Goal: Information Seeking & Learning: Learn about a topic

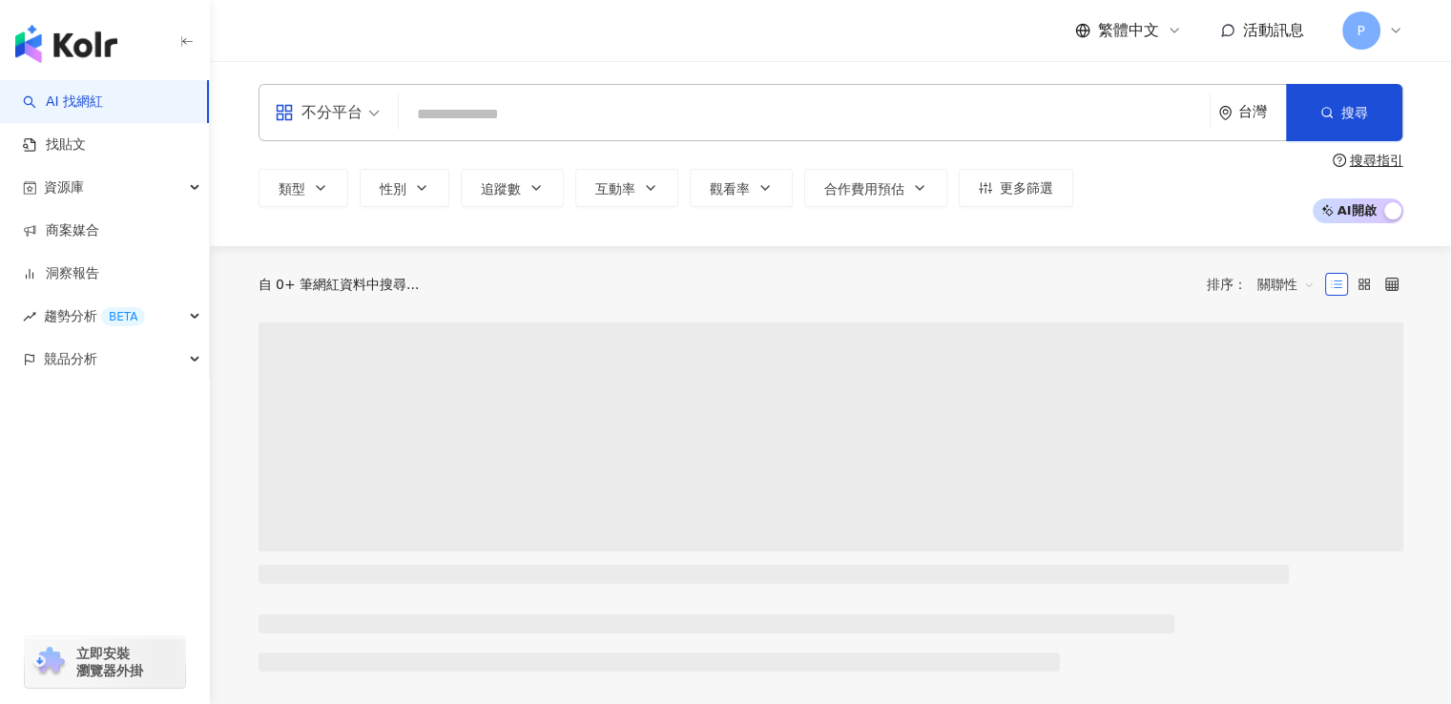
click at [713, 107] on input "search" at bounding box center [803, 114] width 795 height 36
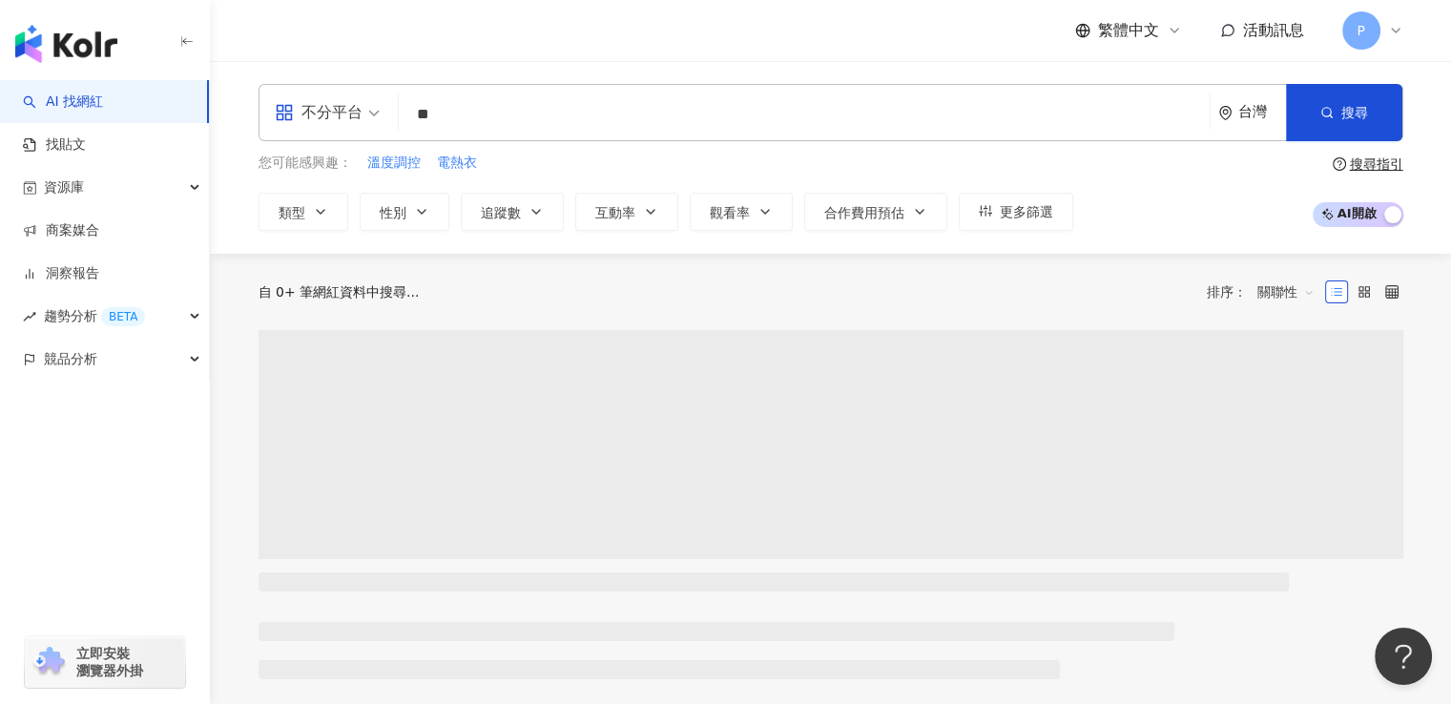
type input "**"
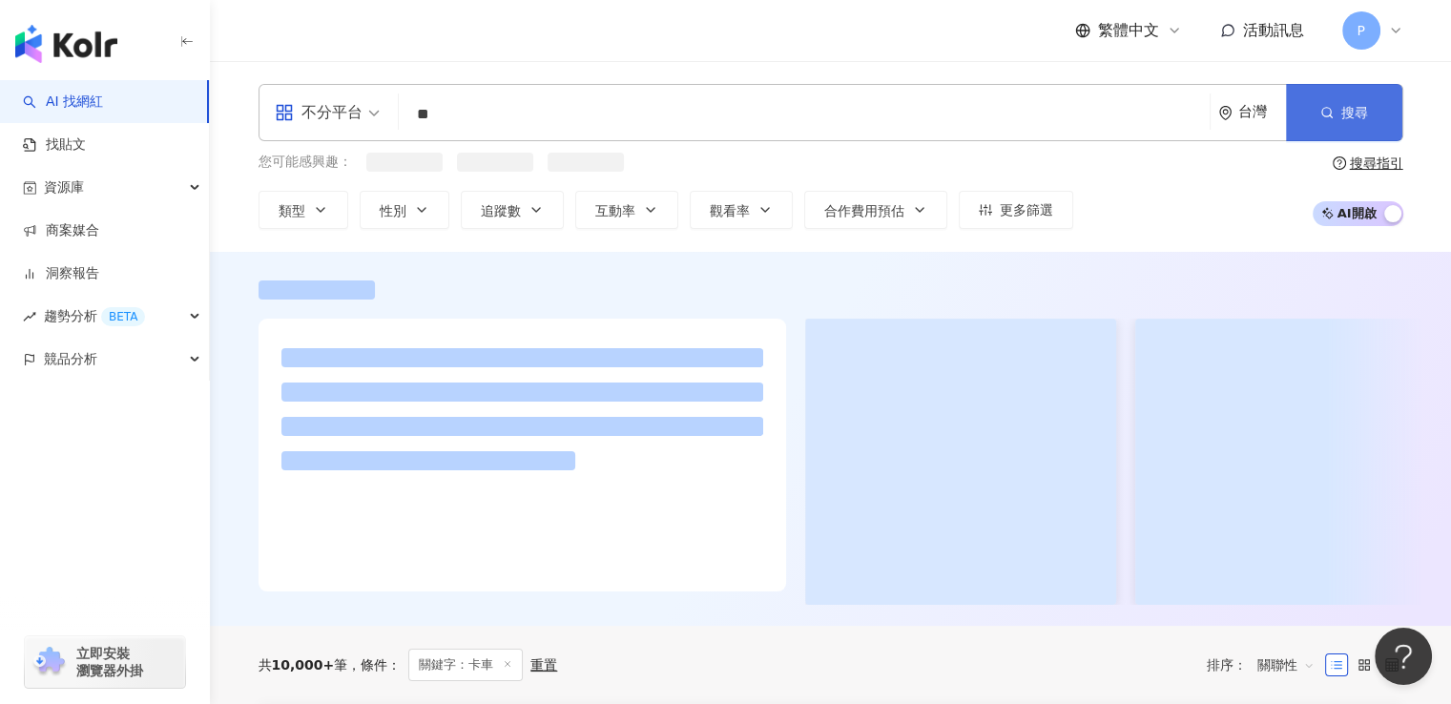
click at [1323, 113] on icon "button" at bounding box center [1326, 112] width 13 height 13
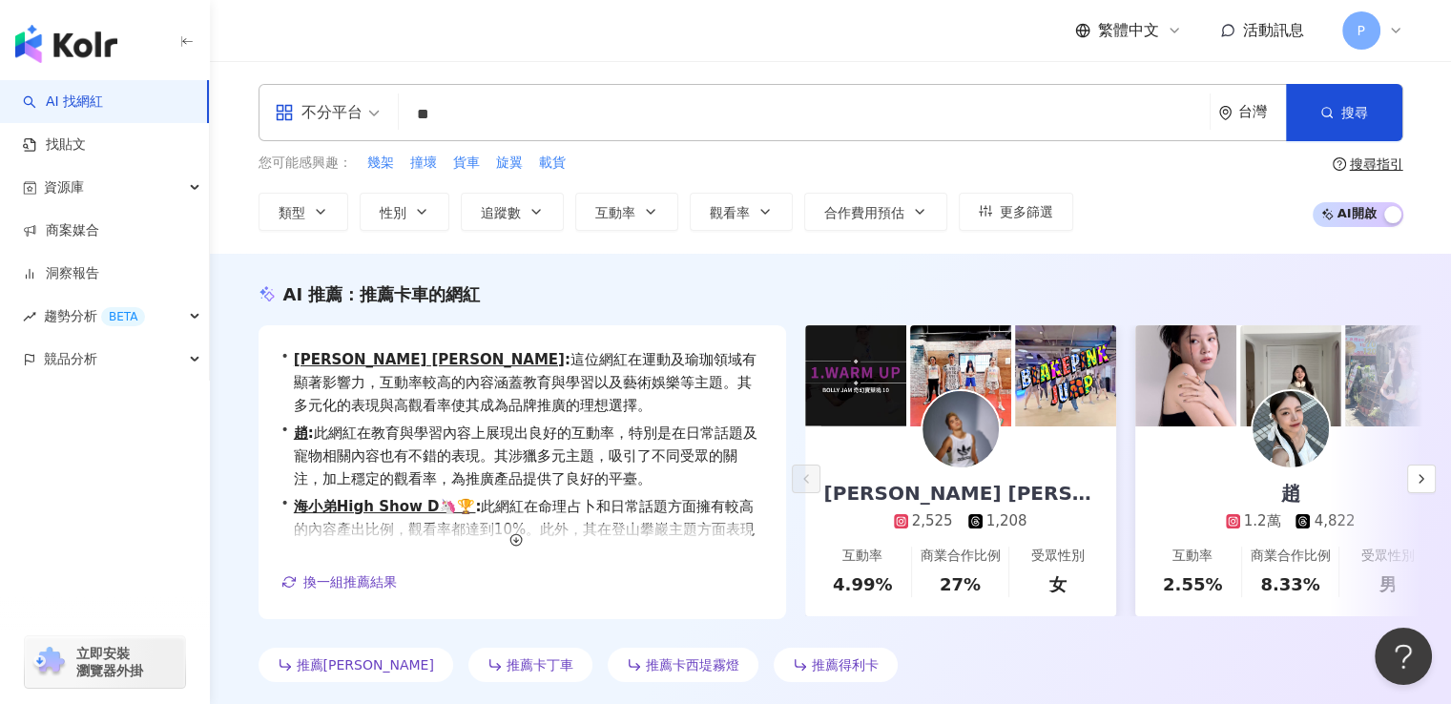
click at [355, 112] on div "不分平台" at bounding box center [319, 112] width 88 height 31
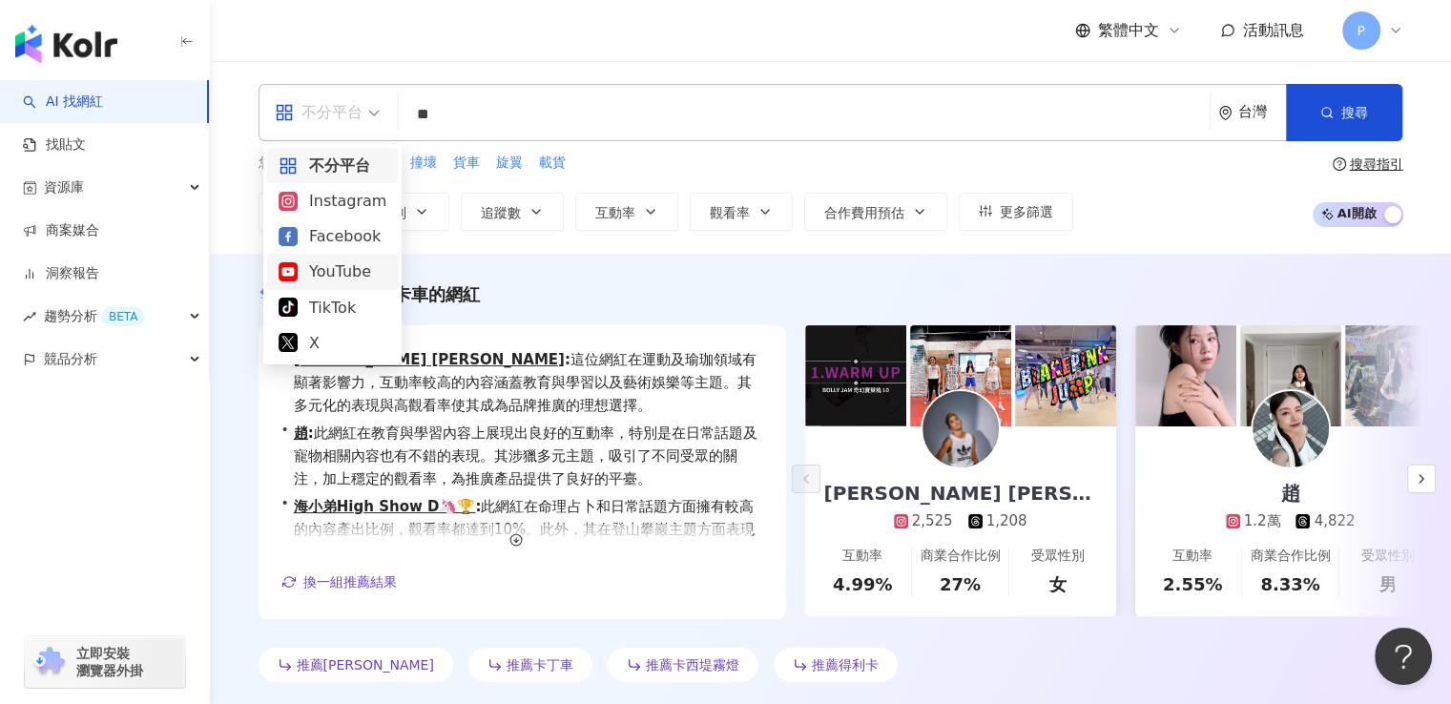
click at [340, 267] on div "YouTube" at bounding box center [332, 271] width 108 height 24
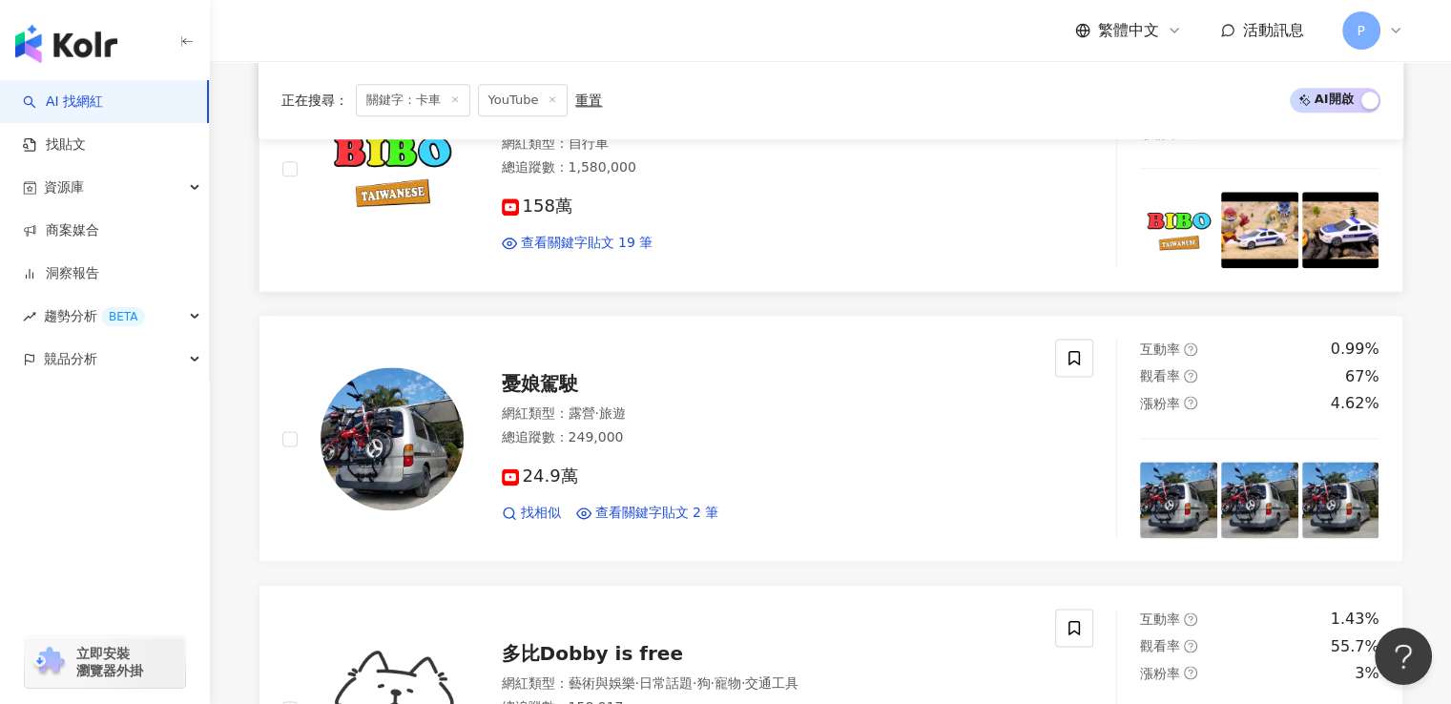
scroll to position [2480, 0]
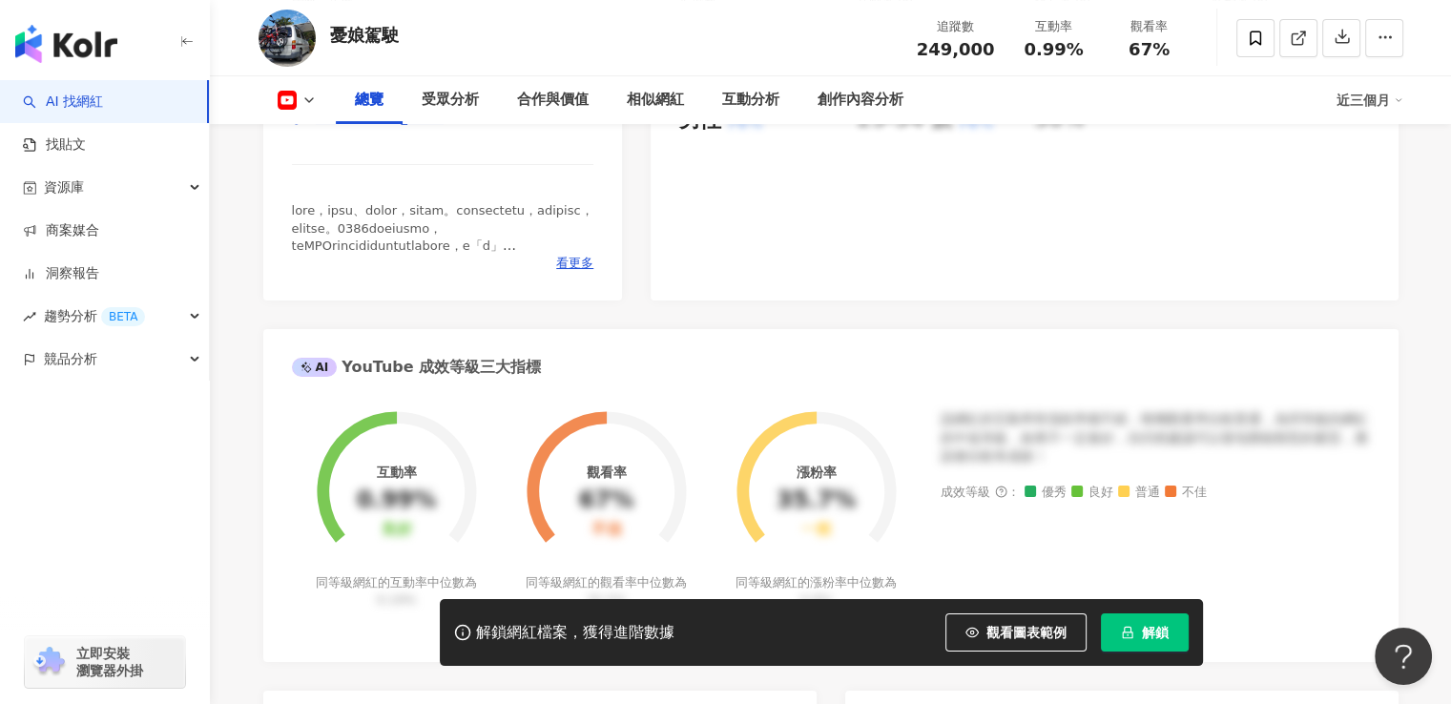
scroll to position [191, 0]
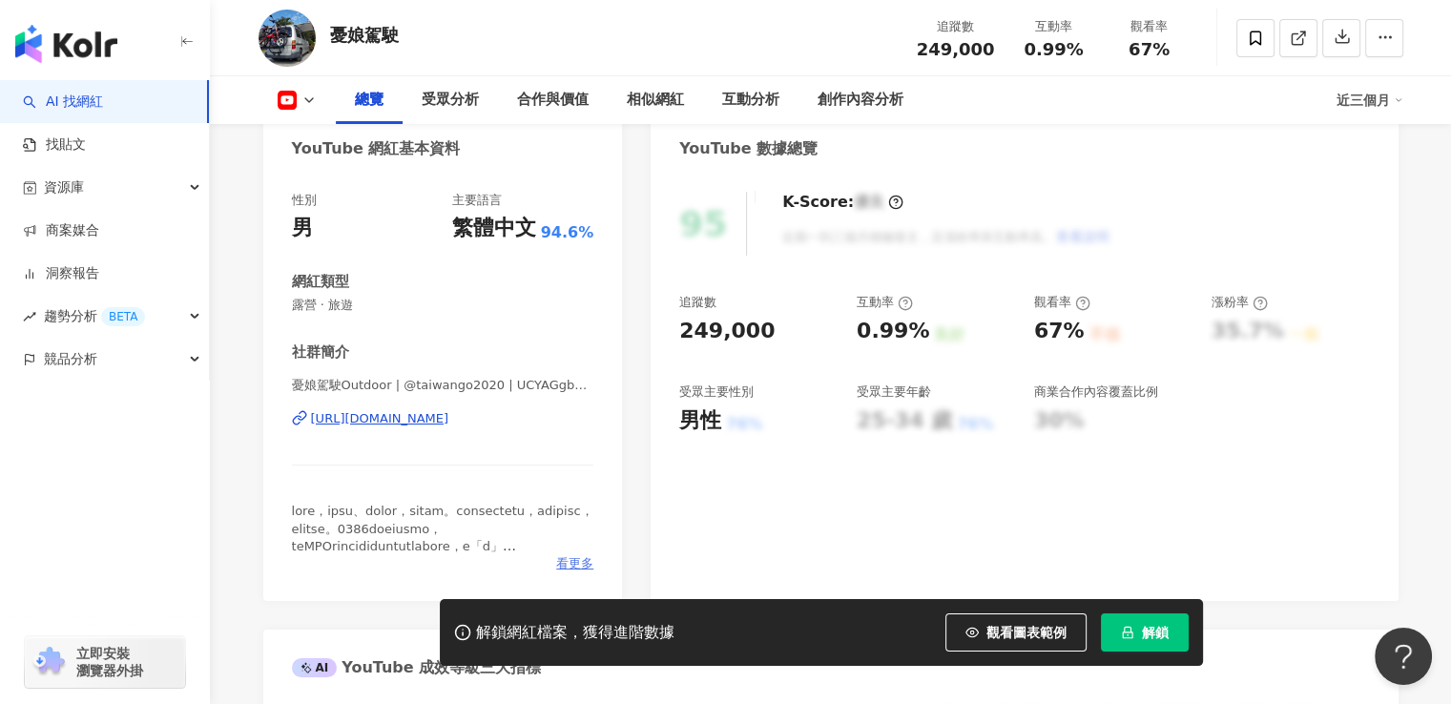
click at [567, 563] on span "看更多" at bounding box center [574, 563] width 37 height 17
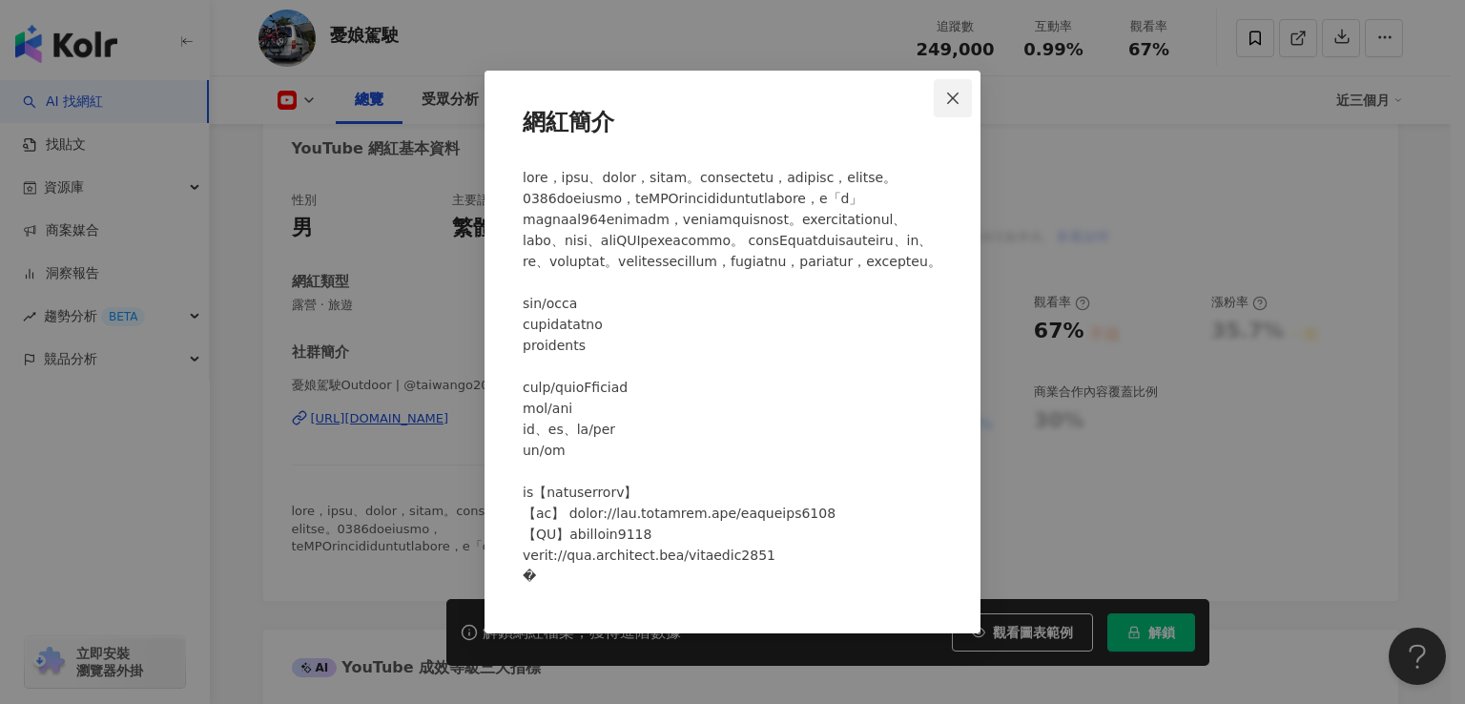
click at [966, 91] on span "Close" at bounding box center [953, 98] width 38 height 15
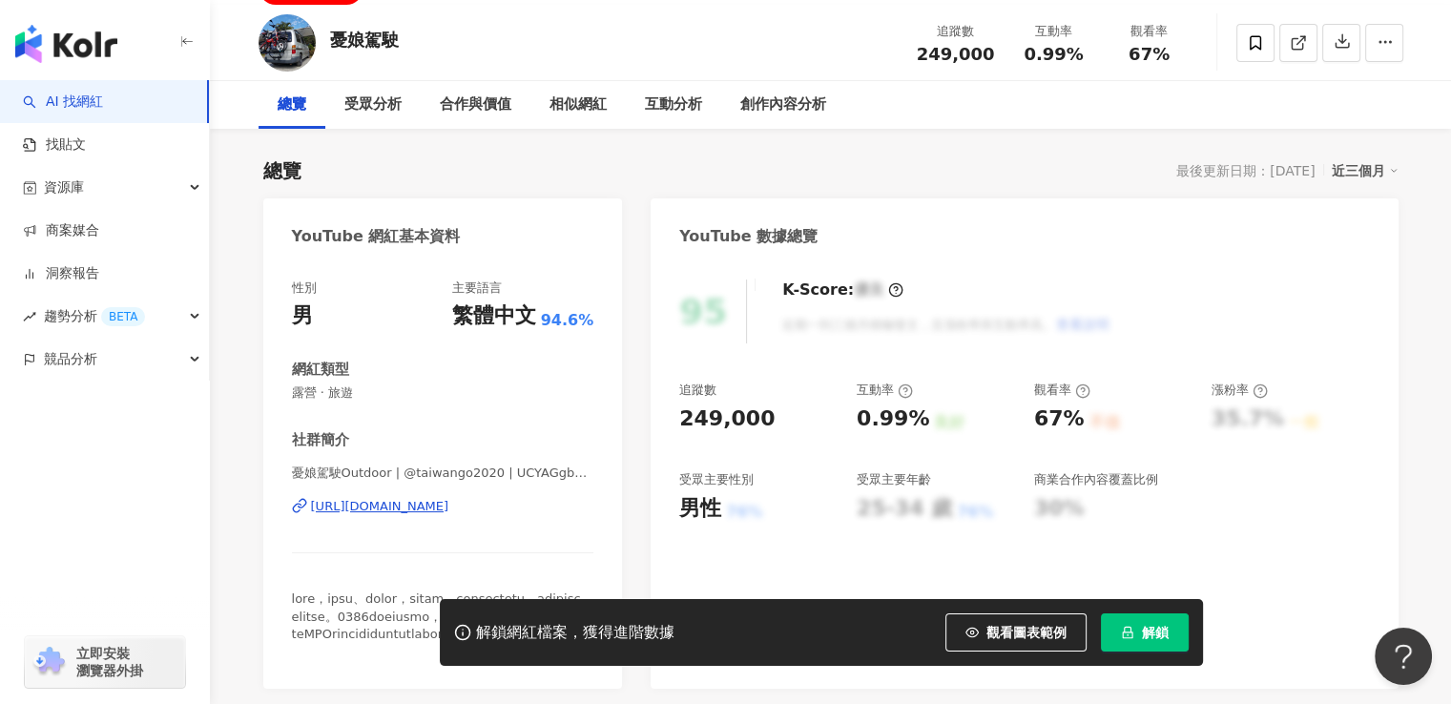
scroll to position [0, 0]
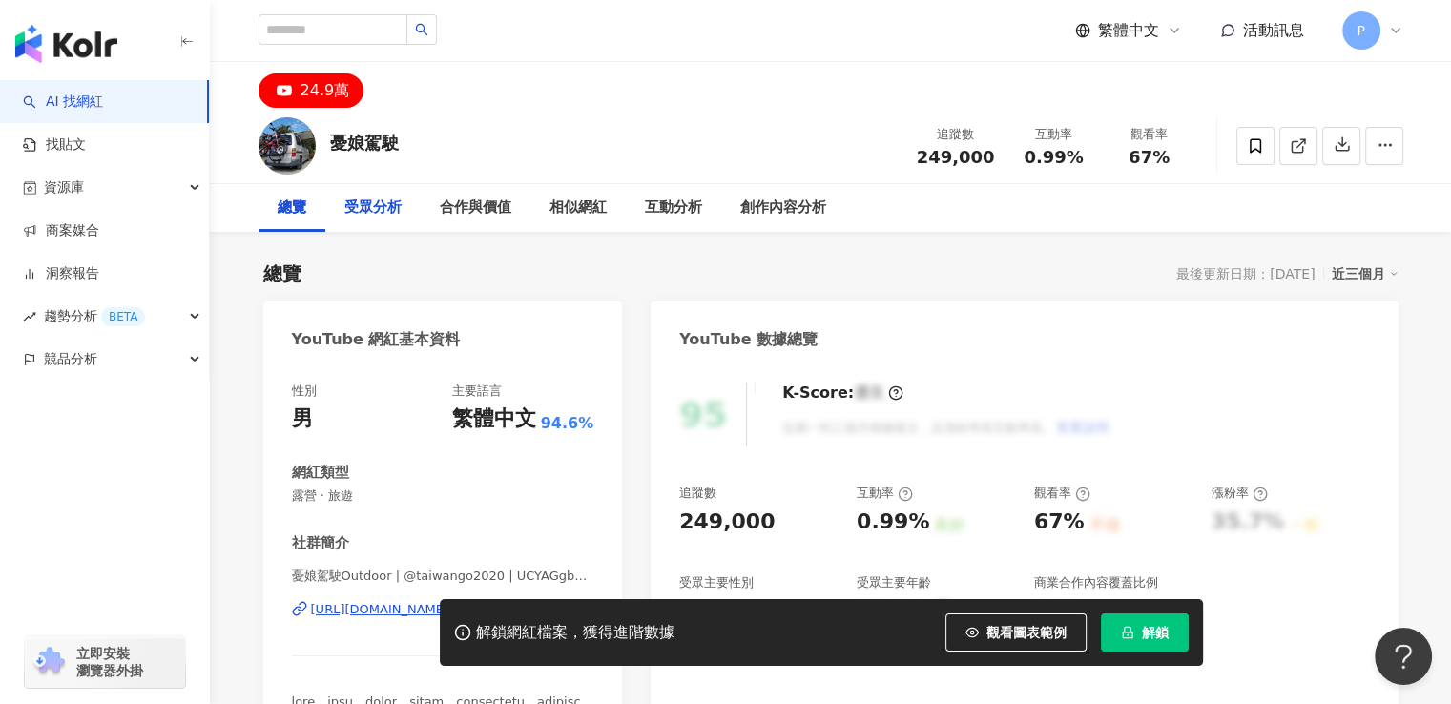
click at [374, 204] on div "受眾分析" at bounding box center [372, 207] width 57 height 23
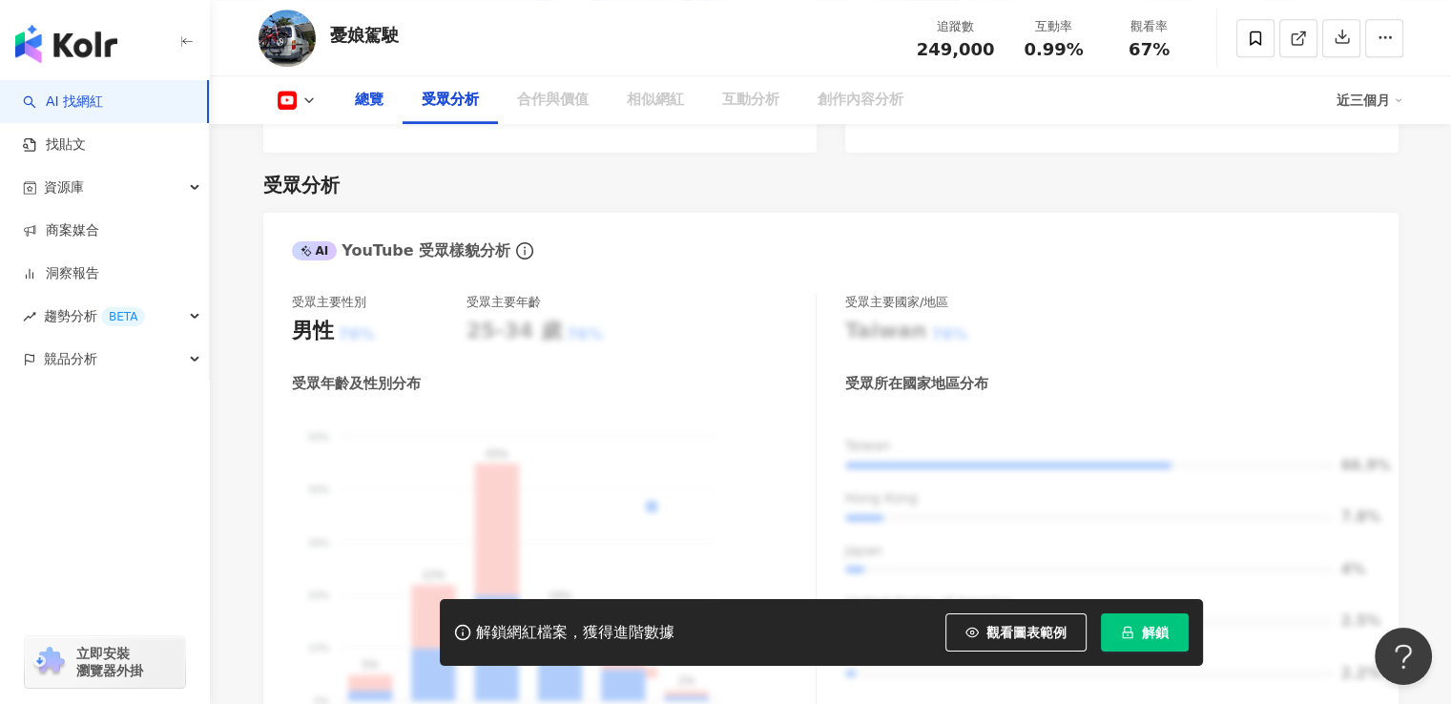
click at [370, 104] on div "總覽" at bounding box center [369, 100] width 29 height 23
click at [367, 106] on div "總覽" at bounding box center [369, 100] width 29 height 23
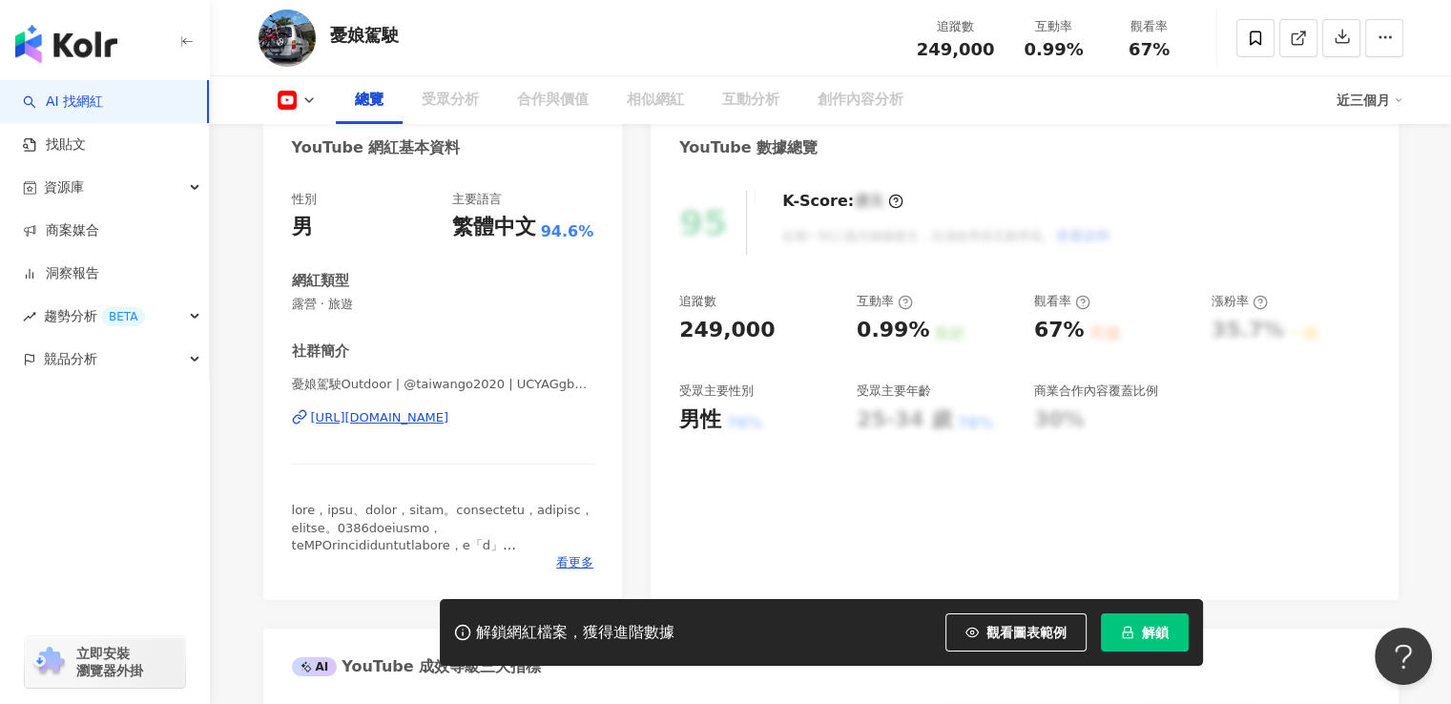
scroll to position [213, 0]
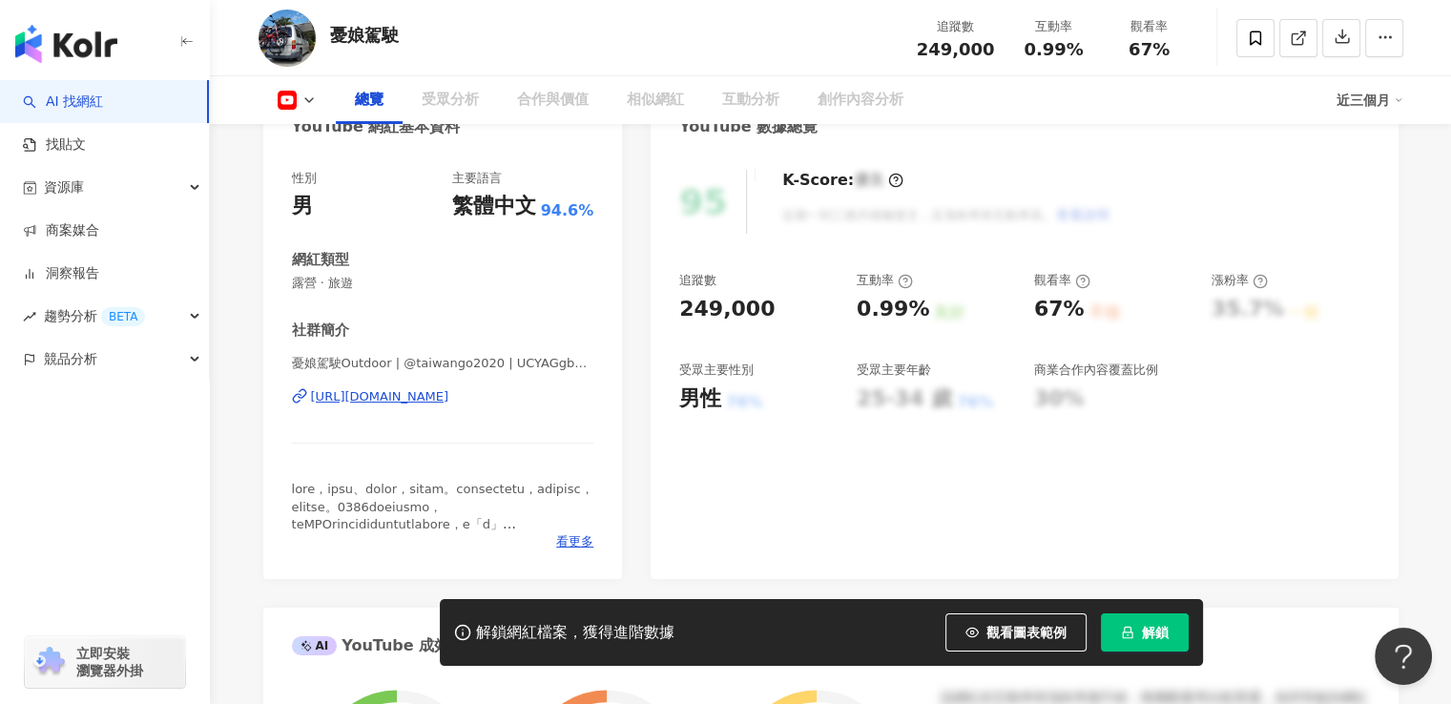
click at [390, 398] on div "[URL][DOMAIN_NAME]" at bounding box center [380, 396] width 138 height 17
